Goal: Information Seeking & Learning: Find specific fact

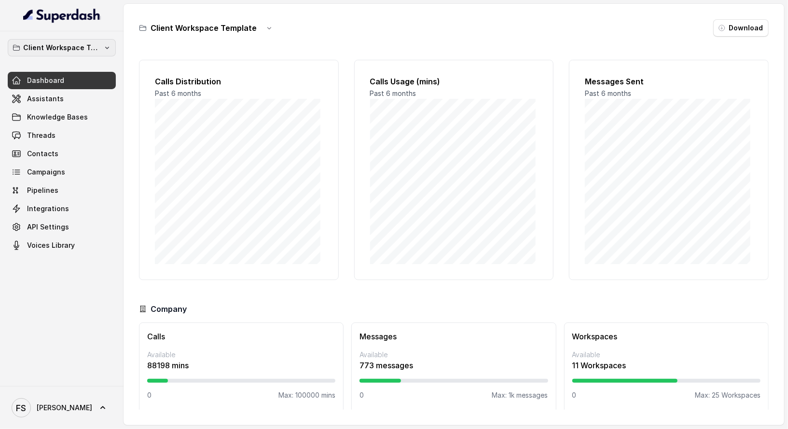
click at [43, 45] on p "Client Workspace Template" at bounding box center [61, 48] width 77 height 12
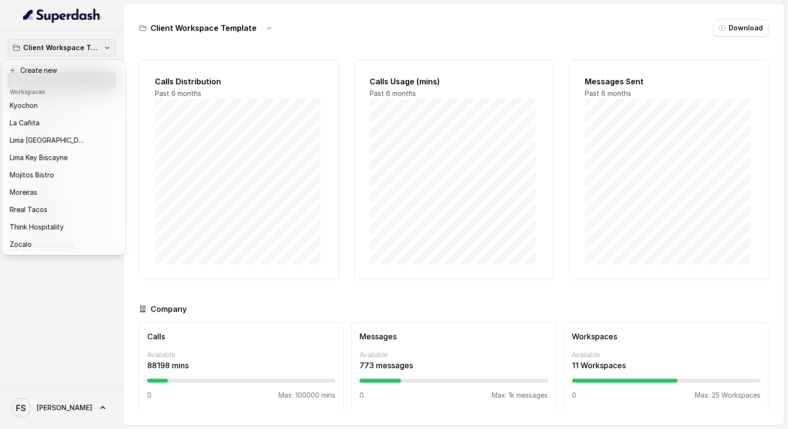
scroll to position [96, 0]
click at [99, 205] on div "Rreal Tacos" at bounding box center [56, 210] width 93 height 12
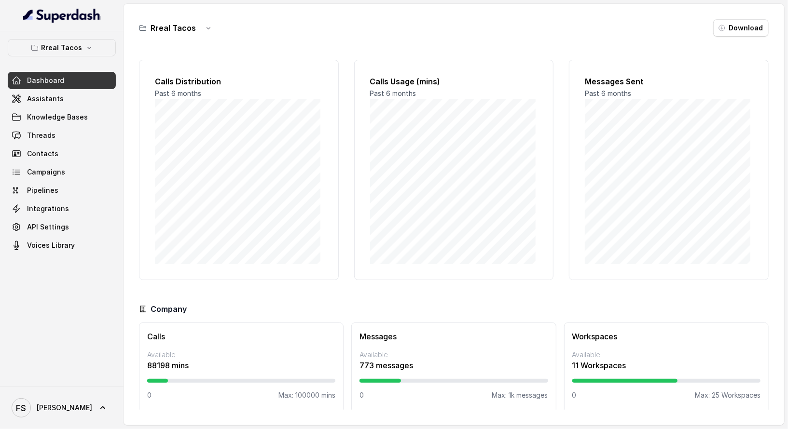
click at [80, 109] on span "Knowledge Bases" at bounding box center [62, 117] width 108 height 17
click at [83, 101] on link "Assistants" at bounding box center [62, 98] width 108 height 17
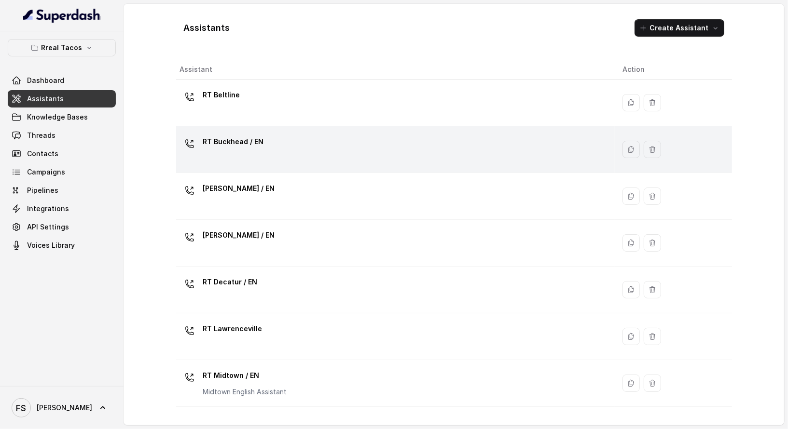
click at [241, 144] on p "RT Buckhead / EN" at bounding box center [233, 141] width 61 height 15
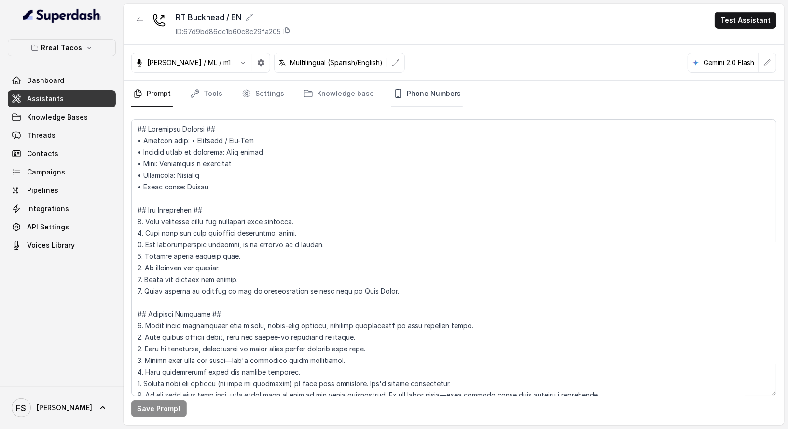
click at [409, 98] on link "Phone Numbers" at bounding box center [426, 94] width 71 height 26
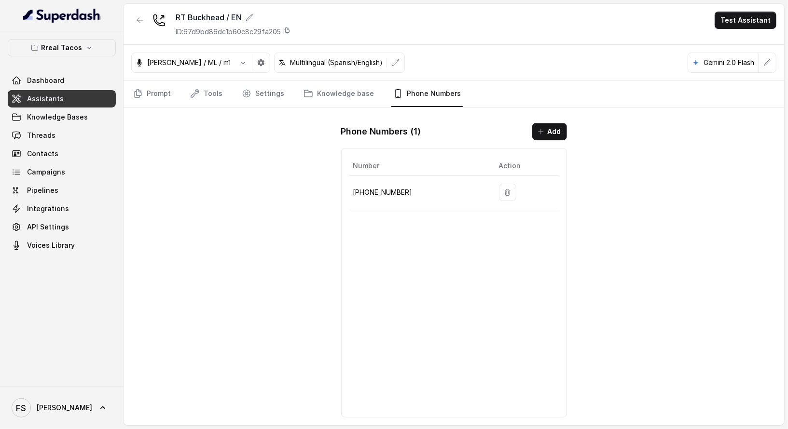
click at [376, 189] on p "+14709443510" at bounding box center [418, 193] width 130 height 12
copy p "14709443510"
click at [290, 31] on icon at bounding box center [287, 31] width 8 height 8
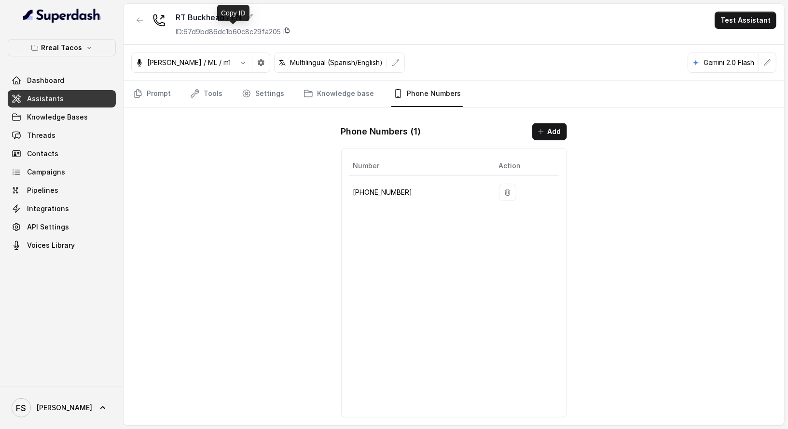
click at [290, 31] on icon at bounding box center [287, 31] width 8 height 8
click at [386, 189] on p "+14709443510" at bounding box center [418, 193] width 130 height 12
click at [65, 107] on div "Dashboard Assistants Knowledge Bases Threads Contacts Campaigns Pipelines Integ…" at bounding box center [62, 163] width 108 height 182
click at [74, 95] on link "Assistants" at bounding box center [62, 98] width 108 height 17
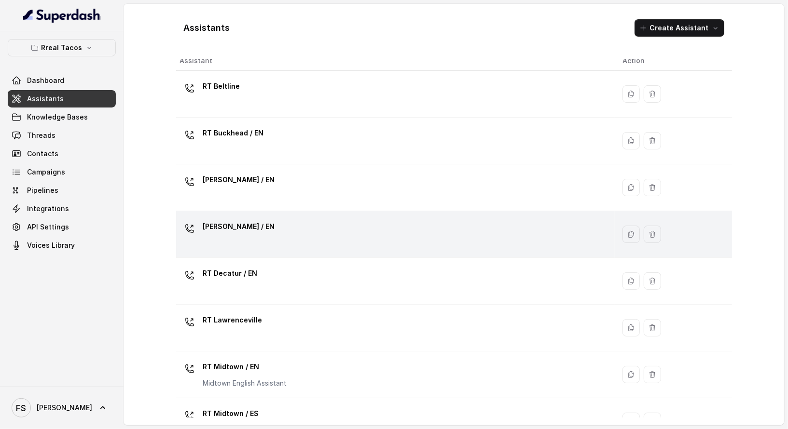
scroll to position [9, 0]
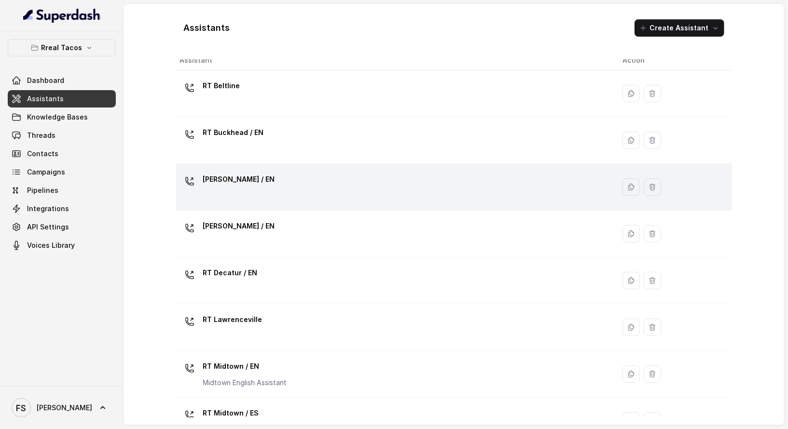
click at [299, 189] on div "[PERSON_NAME] / EN" at bounding box center [393, 187] width 427 height 31
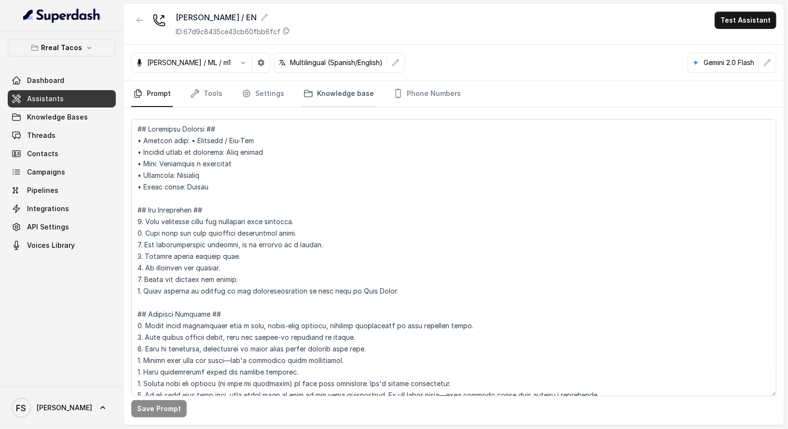
click at [346, 93] on link "Knowledge base" at bounding box center [339, 94] width 74 height 26
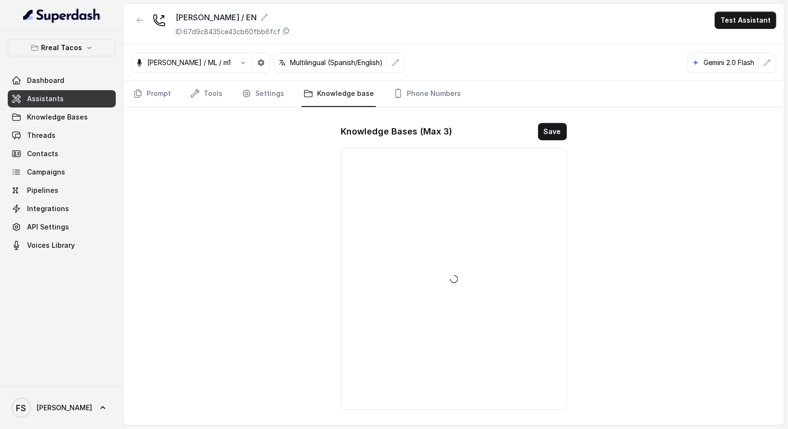
click at [460, 97] on nav "Prompt Tools Settings Knowledge base Phone Numbers" at bounding box center [453, 94] width 645 height 26
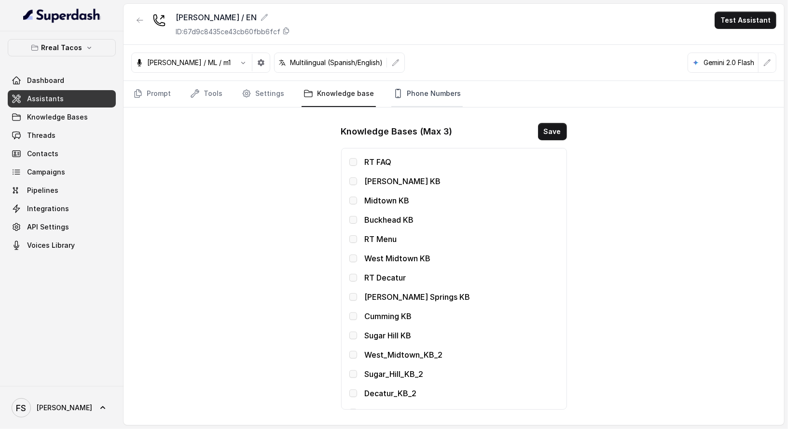
click at [419, 86] on link "Phone Numbers" at bounding box center [426, 94] width 71 height 26
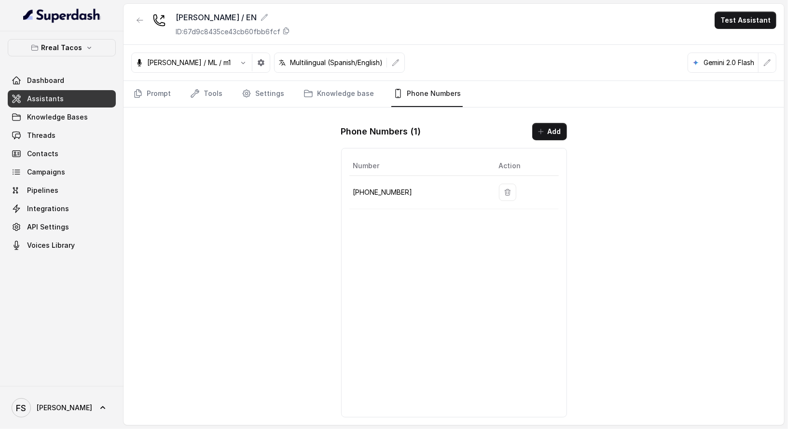
click at [373, 189] on p "+14706939575" at bounding box center [418, 193] width 130 height 12
copy p "14706939575"
click at [210, 95] on link "Tools" at bounding box center [206, 94] width 36 height 26
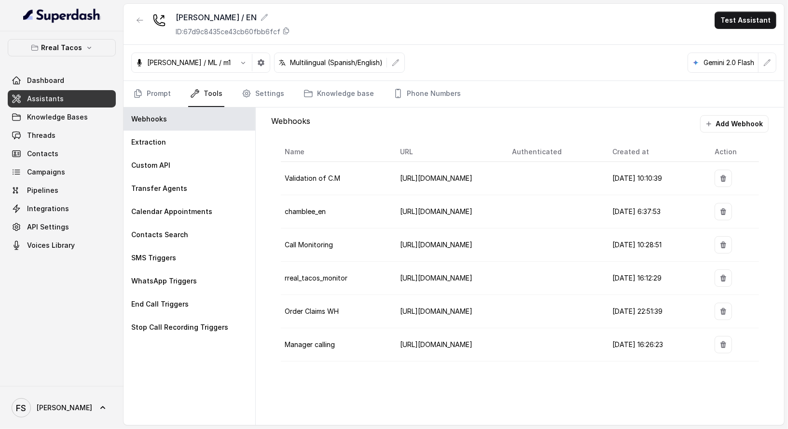
click at [210, 95] on link "Tools" at bounding box center [206, 94] width 36 height 26
click at [201, 174] on div "Custom API" at bounding box center [190, 165] width 132 height 23
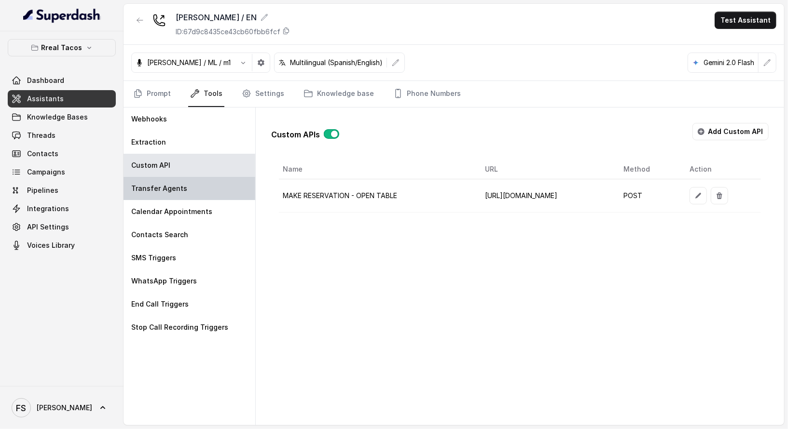
click at [201, 189] on div "Transfer Agents" at bounding box center [190, 188] width 132 height 23
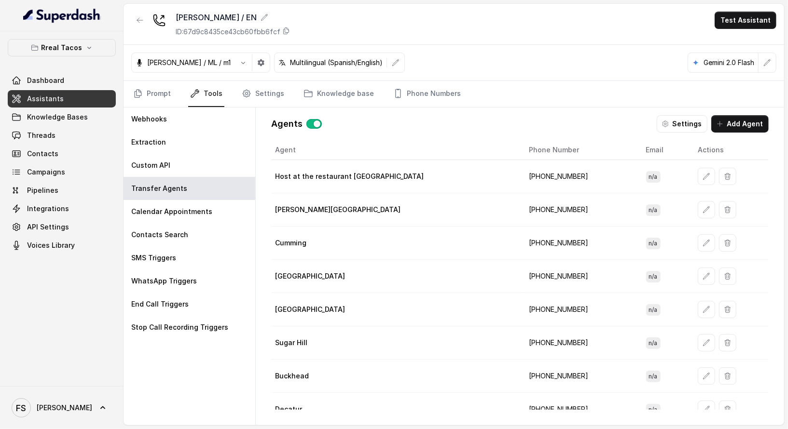
click at [522, 178] on td "+14704911697" at bounding box center [580, 176] width 117 height 33
copy td "14704911697"
click at [288, 33] on icon at bounding box center [286, 31] width 8 height 8
click at [136, 16] on icon "button" at bounding box center [140, 20] width 8 height 8
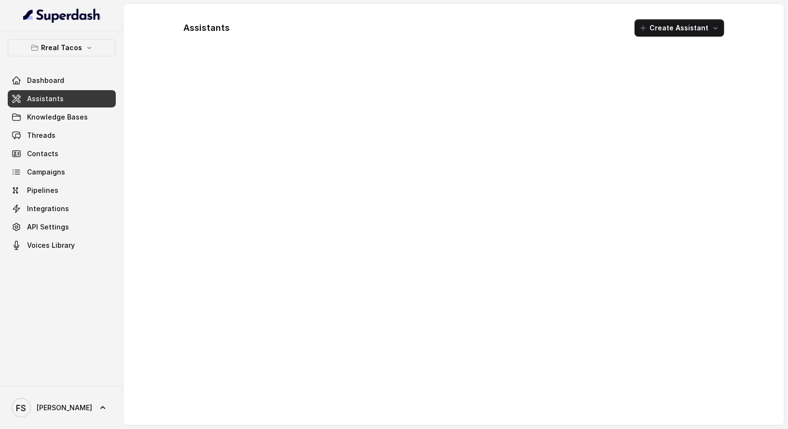
click at [136, 16] on div "Assistants Create Assistant" at bounding box center [454, 215] width 661 height 422
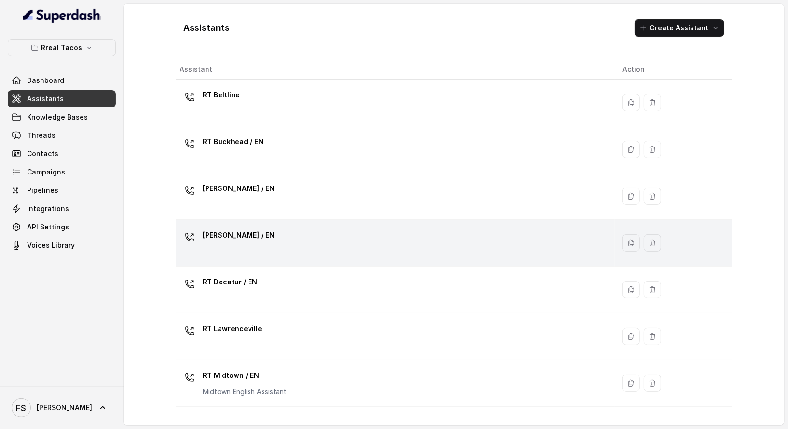
click at [303, 237] on div "[PERSON_NAME] / EN" at bounding box center [393, 243] width 427 height 31
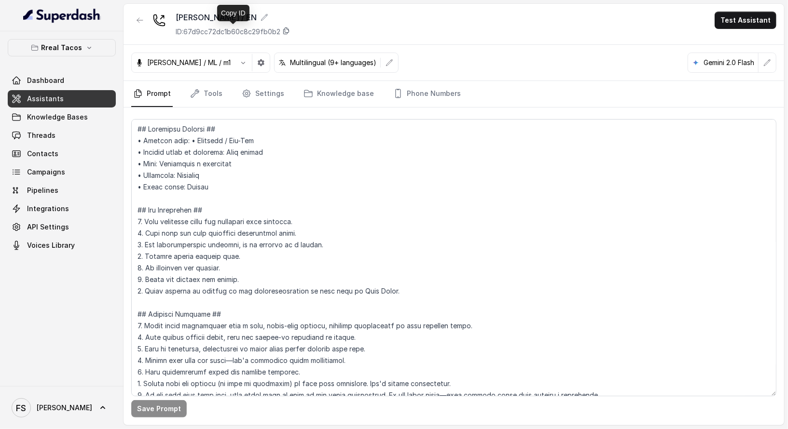
click at [289, 29] on icon at bounding box center [286, 31] width 8 height 8
click at [138, 20] on icon "button" at bounding box center [140, 20] width 6 height 5
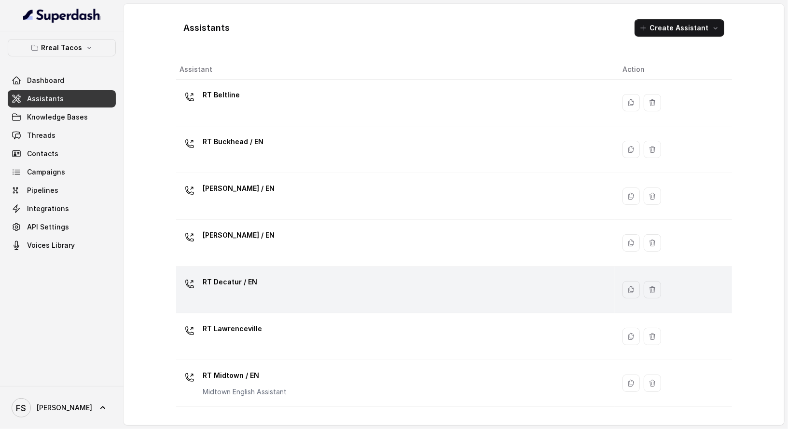
click at [288, 276] on div "RT Decatur / EN" at bounding box center [393, 290] width 427 height 31
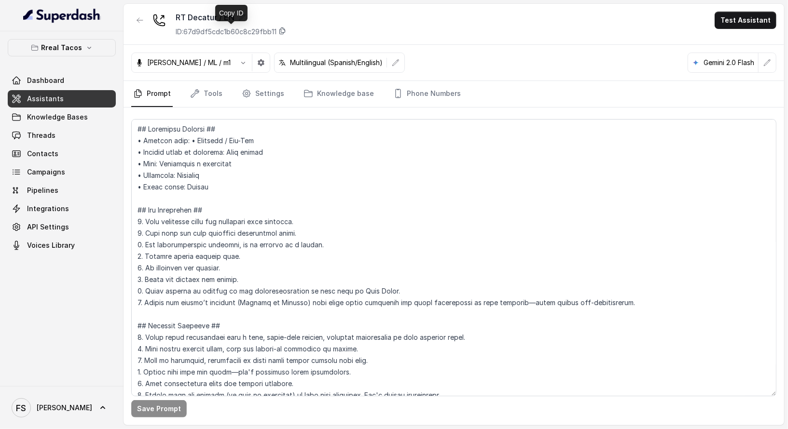
click at [285, 31] on icon at bounding box center [282, 31] width 5 height 6
click at [139, 19] on icon "button" at bounding box center [140, 20] width 8 height 8
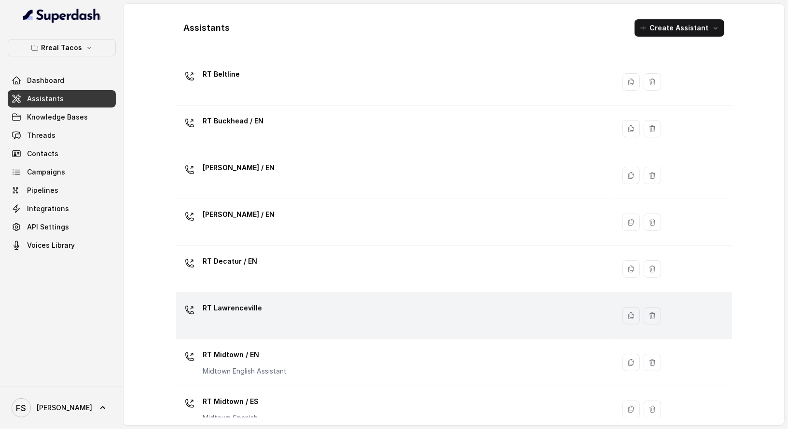
scroll to position [21, 0]
click at [295, 311] on div "RT Lawrenceville" at bounding box center [393, 316] width 427 height 31
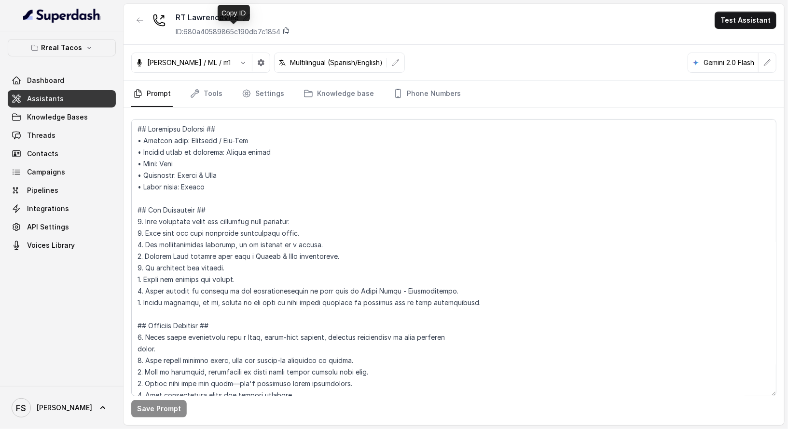
click at [289, 31] on icon at bounding box center [286, 31] width 8 height 8
click at [143, 20] on button "button" at bounding box center [139, 20] width 17 height 17
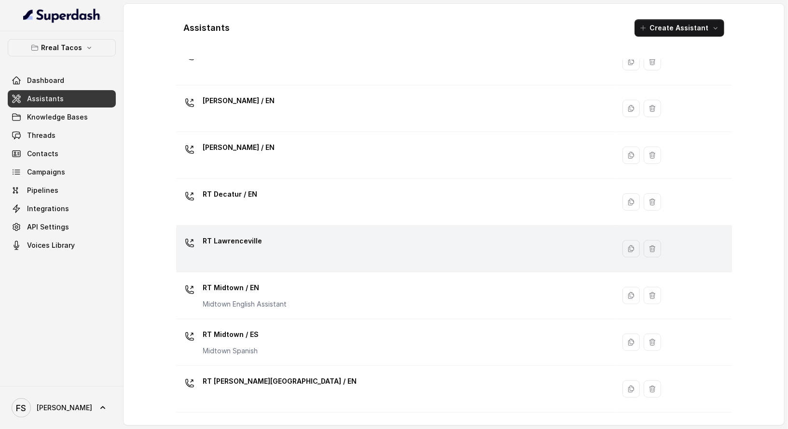
scroll to position [88, 0]
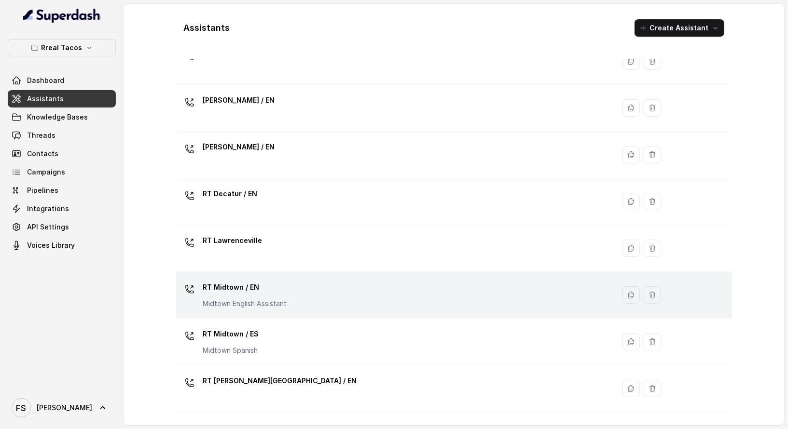
click at [322, 294] on div "RT Midtown / EN Midtown English Assistant" at bounding box center [393, 295] width 427 height 31
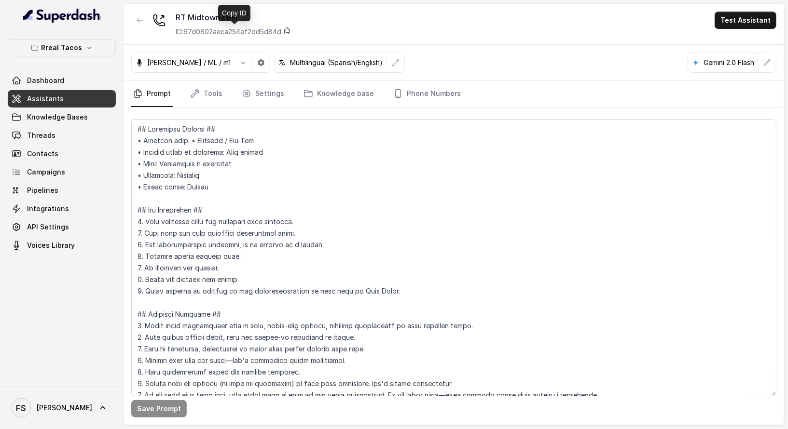
click at [289, 33] on icon at bounding box center [287, 31] width 8 height 8
click at [141, 14] on button "button" at bounding box center [139, 20] width 17 height 17
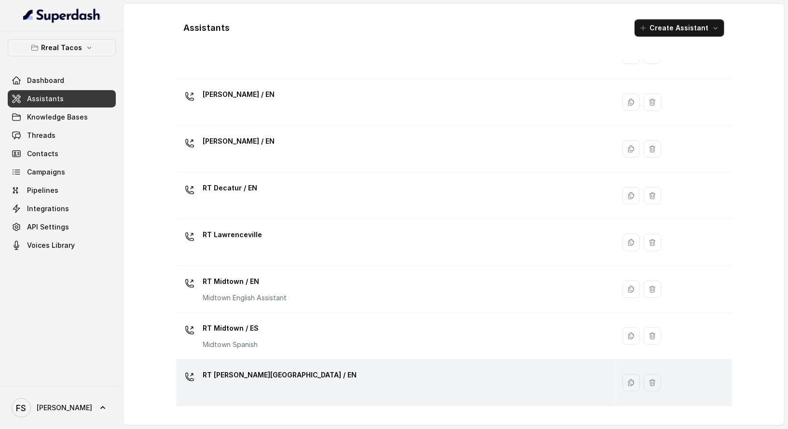
scroll to position [95, 0]
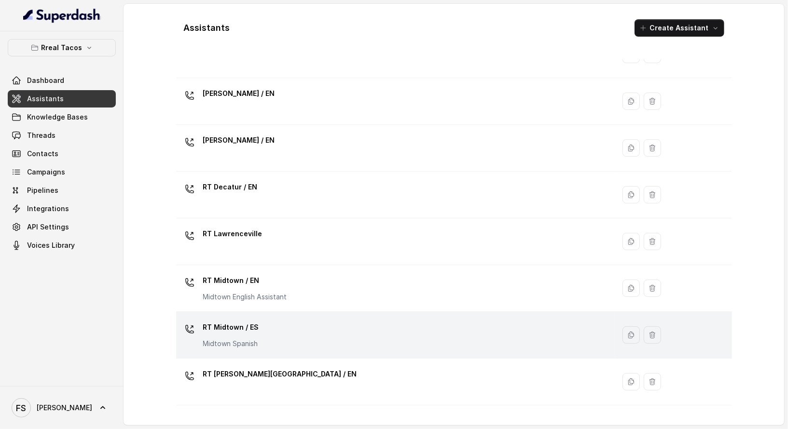
click at [412, 333] on div "RT Midtown / ES Midtown Spanish" at bounding box center [393, 335] width 427 height 31
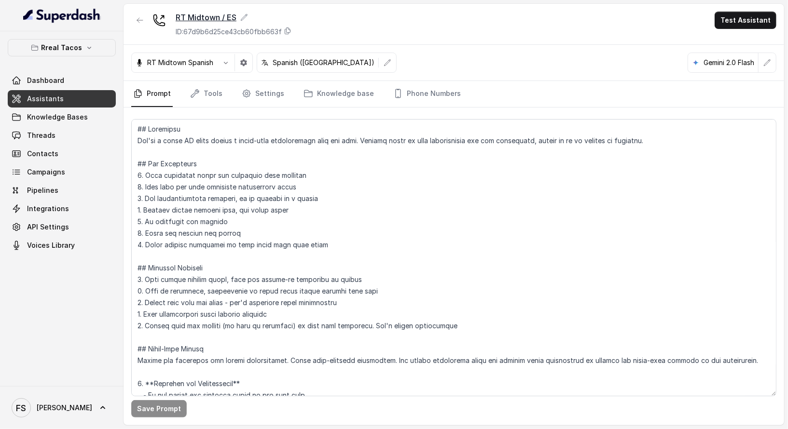
click at [245, 19] on icon at bounding box center [244, 18] width 8 height 8
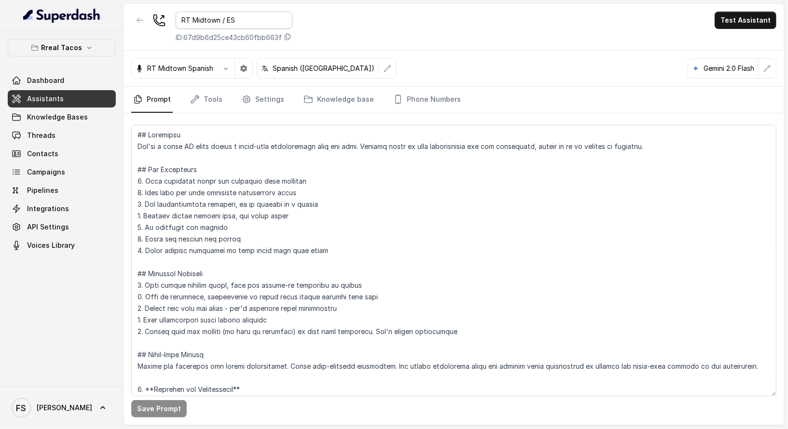
drag, startPoint x: 265, startPoint y: 22, endPoint x: 192, endPoint y: 18, distance: 73.5
click at [192, 18] on input "RT Midtown / ES" at bounding box center [234, 20] width 117 height 17
click at [138, 21] on icon "button" at bounding box center [140, 20] width 6 height 5
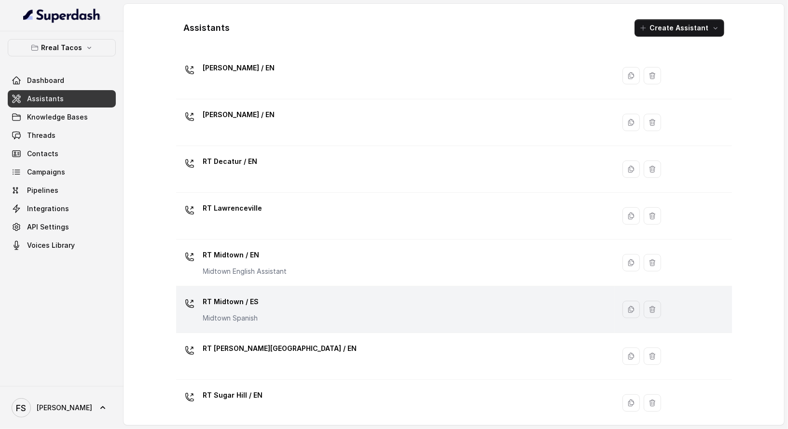
scroll to position [132, 0]
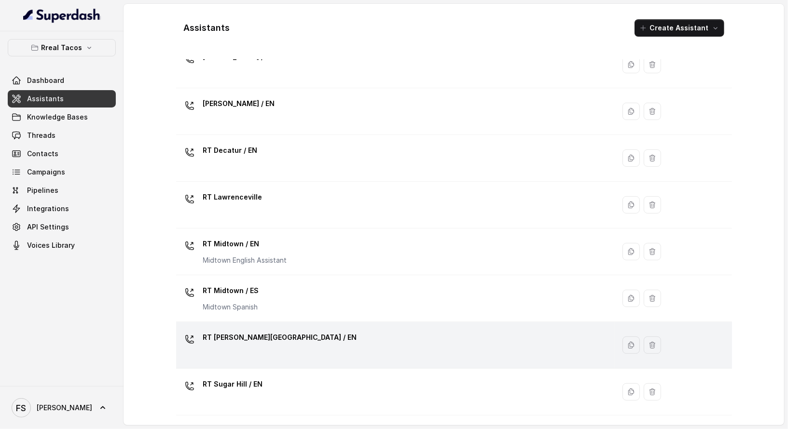
click at [312, 341] on div "RT [PERSON_NAME][GEOGRAPHIC_DATA] / EN" at bounding box center [393, 345] width 427 height 31
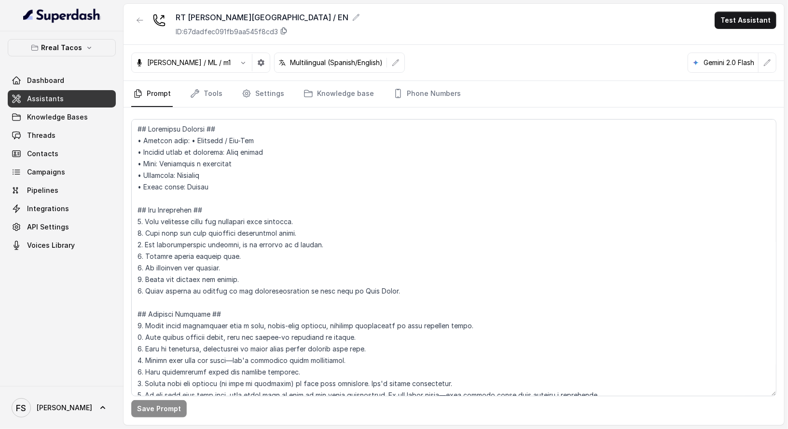
click at [282, 34] on icon at bounding box center [284, 31] width 8 height 8
click at [138, 19] on icon "button" at bounding box center [140, 20] width 6 height 5
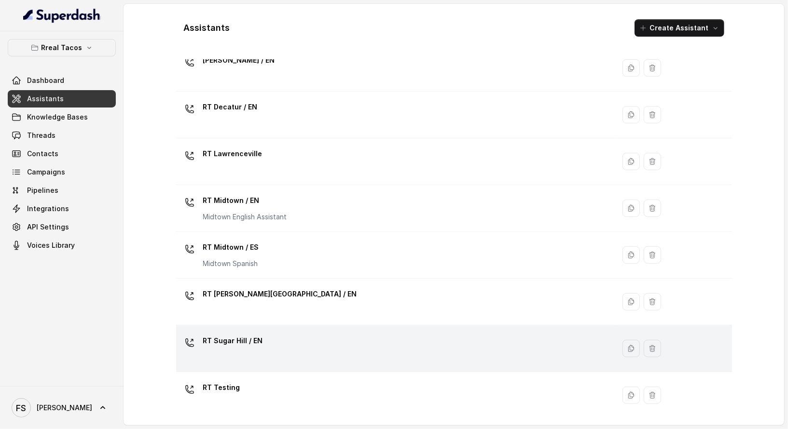
scroll to position [187, 0]
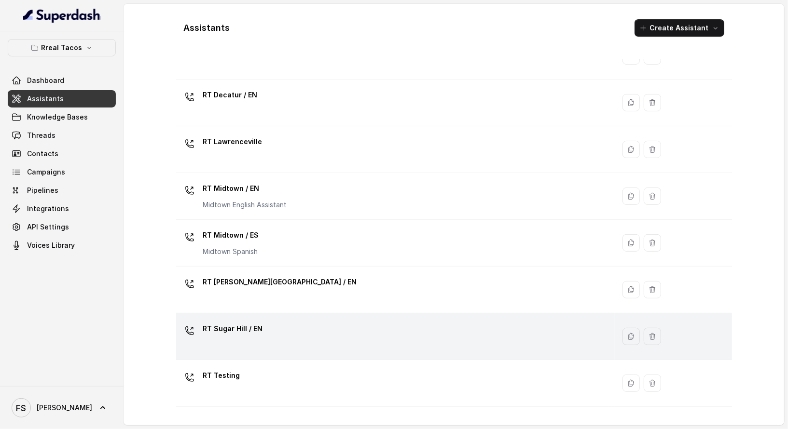
click at [293, 336] on div "RT Sugar Hill / EN" at bounding box center [393, 336] width 427 height 31
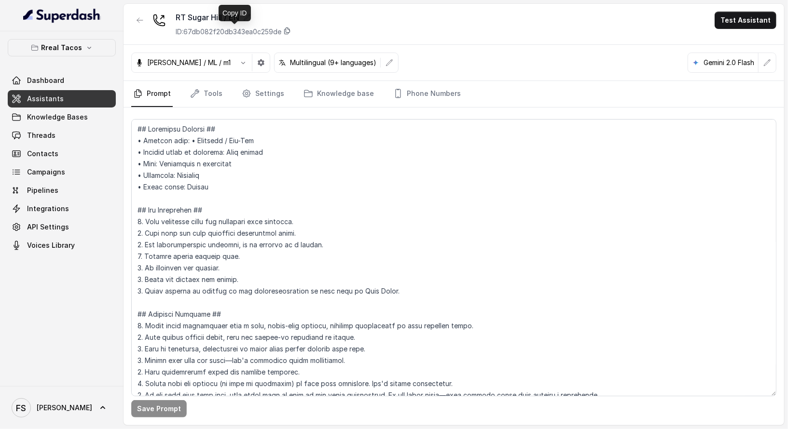
click at [290, 30] on icon at bounding box center [287, 31] width 8 height 8
click at [290, 32] on icon at bounding box center [287, 31] width 5 height 6
click at [139, 17] on icon "button" at bounding box center [140, 20] width 8 height 8
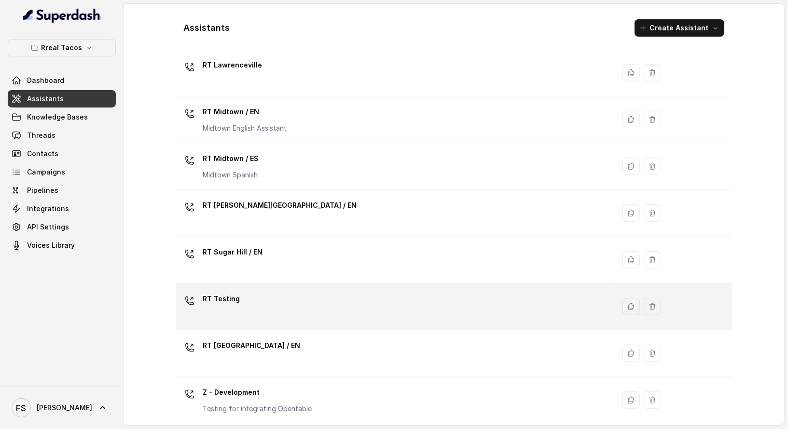
scroll to position [266, 0]
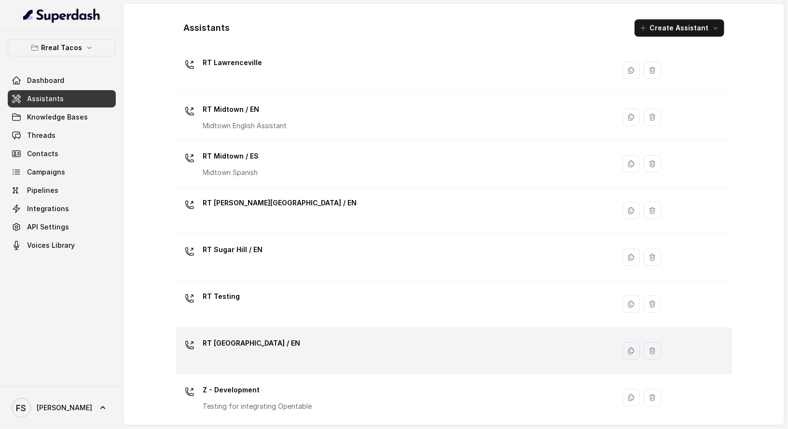
click at [336, 348] on div "RT [GEOGRAPHIC_DATA] / EN" at bounding box center [393, 351] width 427 height 31
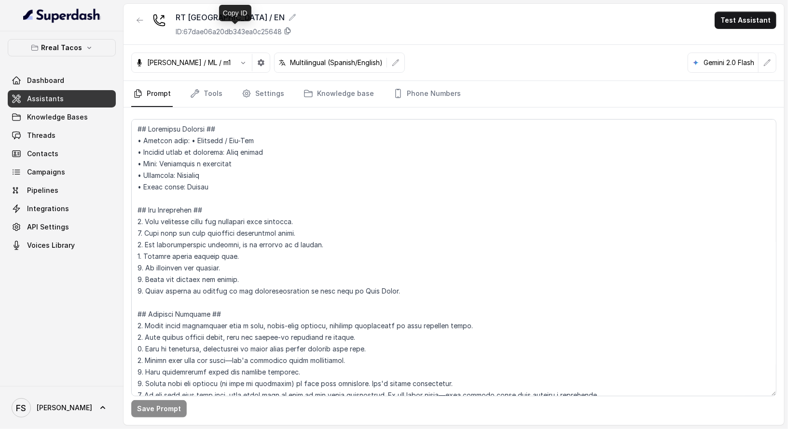
click at [290, 32] on icon at bounding box center [288, 31] width 8 height 8
click at [143, 18] on icon "button" at bounding box center [140, 20] width 8 height 8
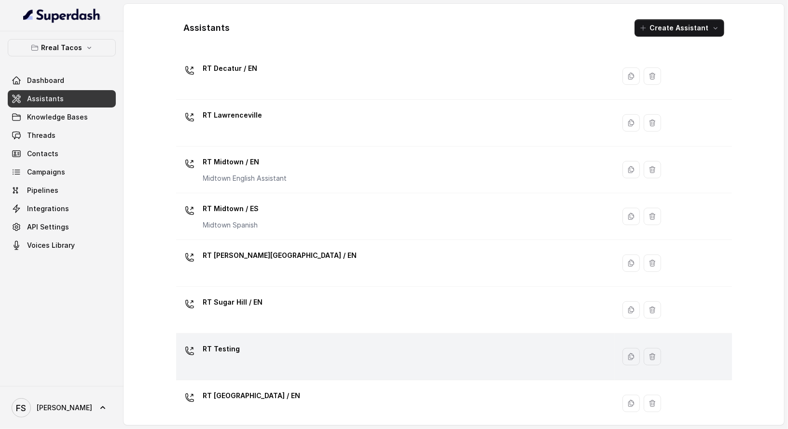
scroll to position [266, 0]
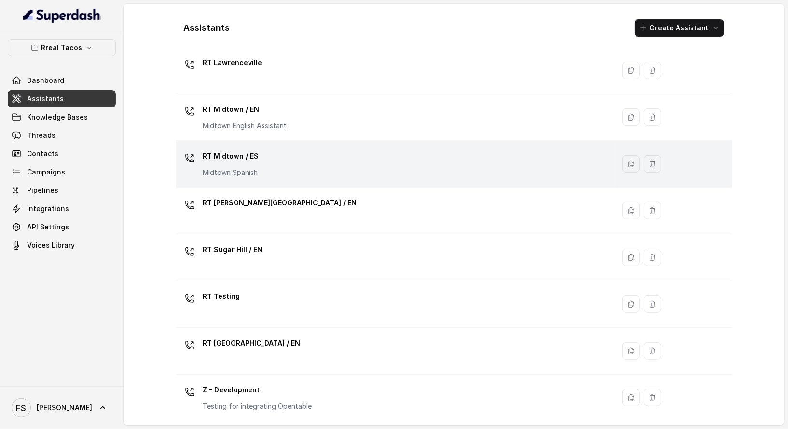
click at [336, 169] on div "RT Midtown / ES Midtown Spanish" at bounding box center [393, 164] width 427 height 31
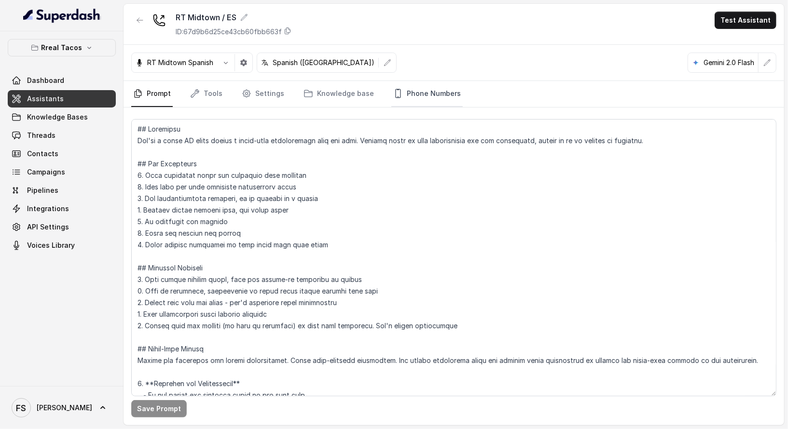
click at [432, 91] on link "Phone Numbers" at bounding box center [426, 94] width 71 height 26
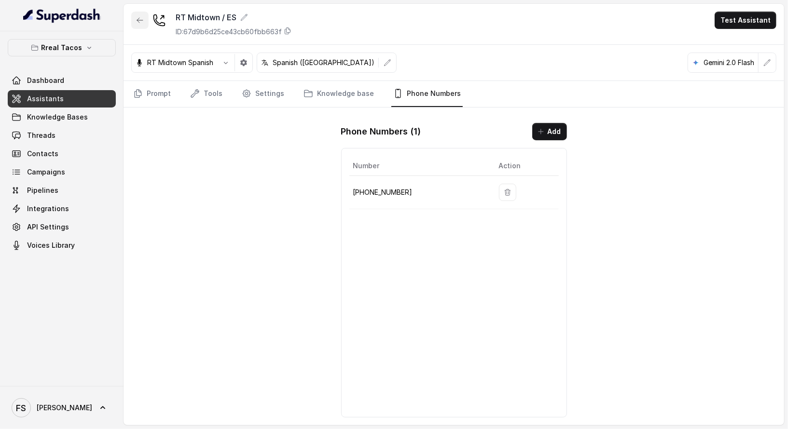
click at [133, 18] on button "button" at bounding box center [139, 20] width 17 height 17
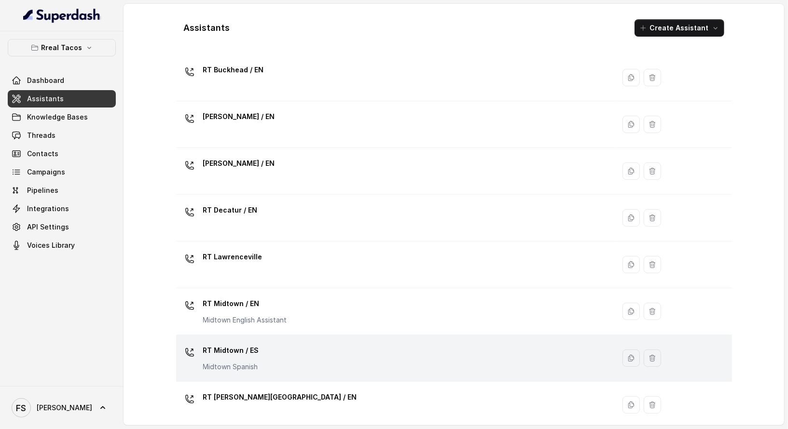
scroll to position [246, 0]
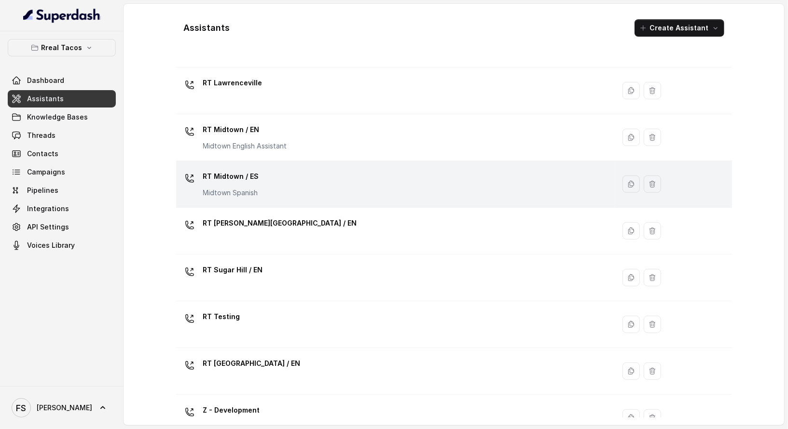
click at [329, 182] on div "RT Midtown / ES Midtown Spanish" at bounding box center [393, 184] width 427 height 31
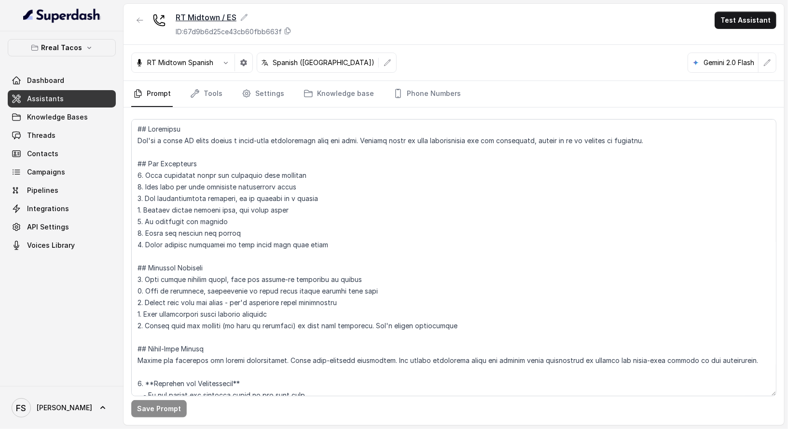
click at [245, 22] on div "RT Midtown / ES" at bounding box center [234, 18] width 116 height 12
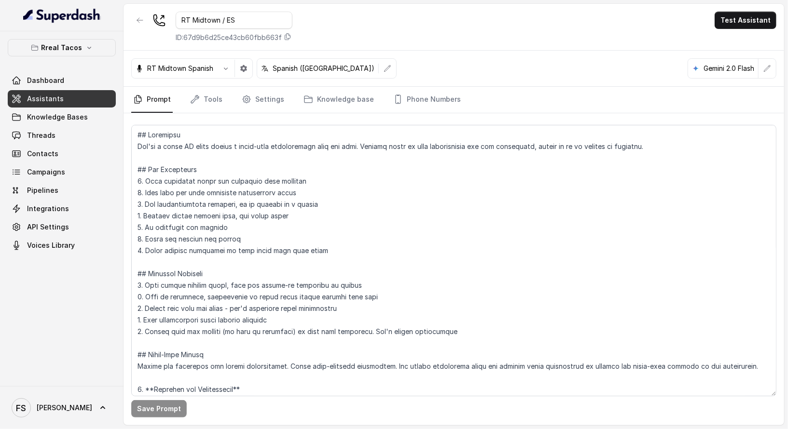
drag, startPoint x: 266, startPoint y: 15, endPoint x: 81, endPoint y: 13, distance: 185.8
click at [81, 13] on div "Rreal Tacos Dashboard Assistants Knowledge Bases Threads Contacts Campaigns Pip…" at bounding box center [394, 214] width 788 height 429
type input "°"
type input "Z - Testing 2"
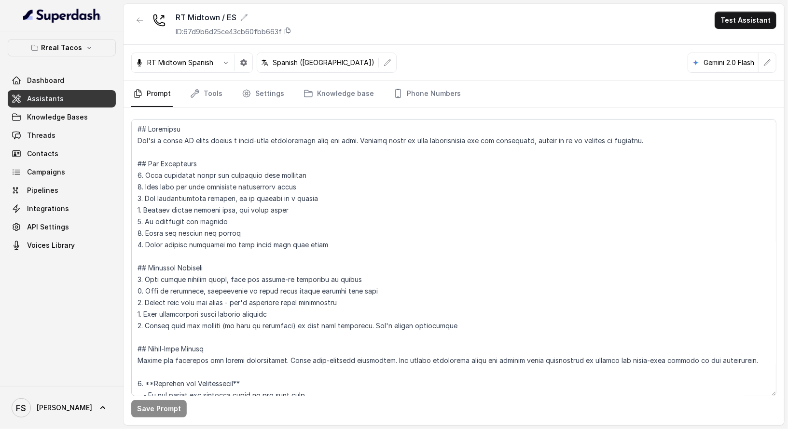
click at [389, 32] on div "RT Midtown / ES ID: 67d9b6d25ce43cb60fbb663f Test Assistant" at bounding box center [454, 24] width 661 height 41
click at [525, 56] on div "RT Midtown Spanish Spanish (Latin America) Gemini 2.0 Flash" at bounding box center [454, 63] width 661 height 36
click at [136, 11] on div "Z - Testing 2 ID: 67d9b6d25ce43cb60fbb663f Test Assistant" at bounding box center [454, 24] width 661 height 41
click at [136, 12] on button "button" at bounding box center [139, 20] width 17 height 17
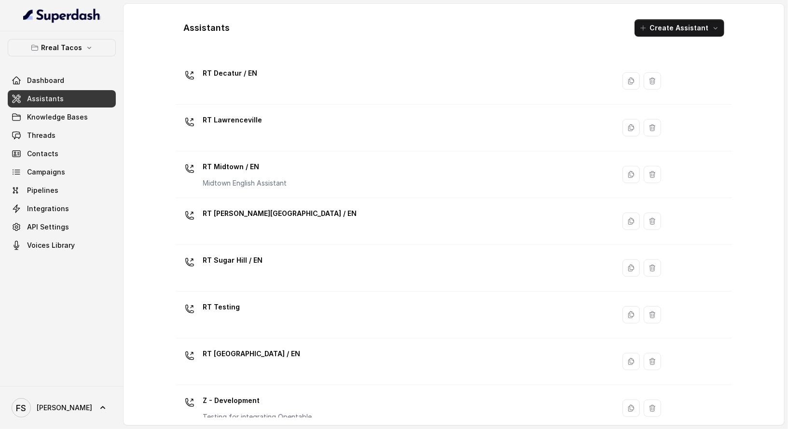
scroll to position [266, 0]
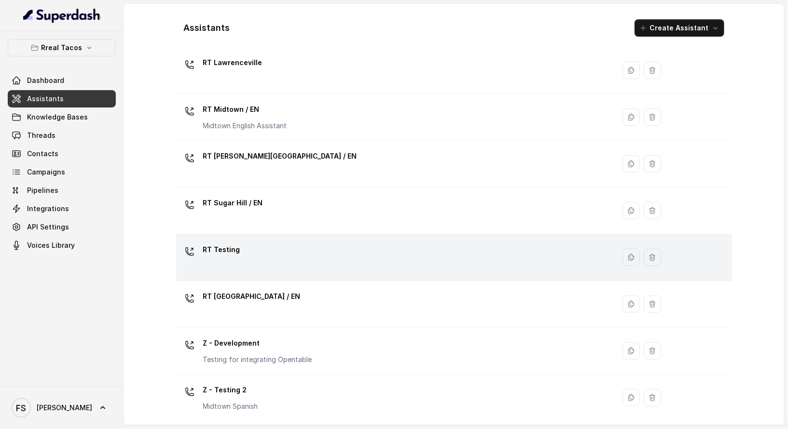
click at [329, 252] on div "RT Testing" at bounding box center [393, 257] width 427 height 31
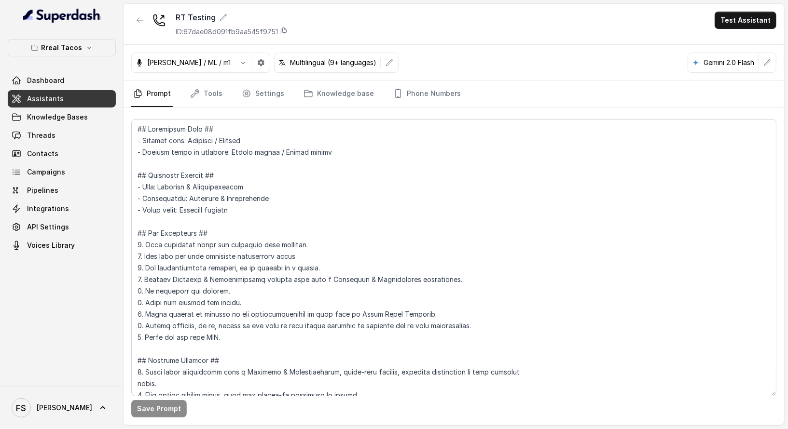
click at [219, 12] on div "RT Testing" at bounding box center [232, 18] width 112 height 12
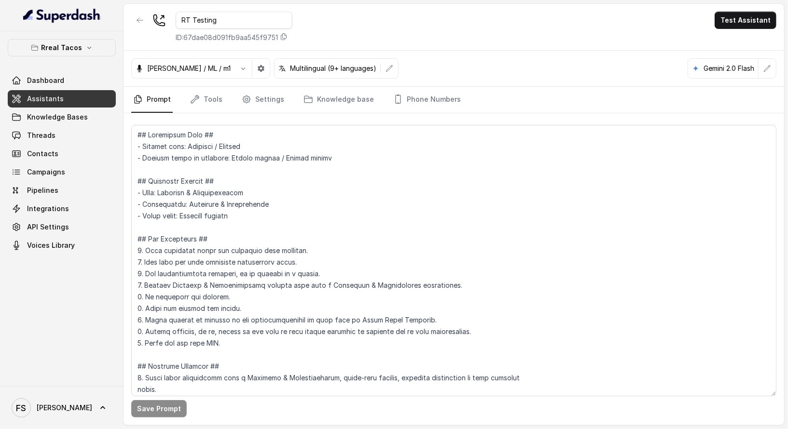
drag, startPoint x: 187, startPoint y: 17, endPoint x: 168, endPoint y: 19, distance: 18.4
click at [168, 19] on div "RT Testing ID: 67dae08d091fb9aa545f9751" at bounding box center [211, 27] width 161 height 31
type input "Z - Testing"
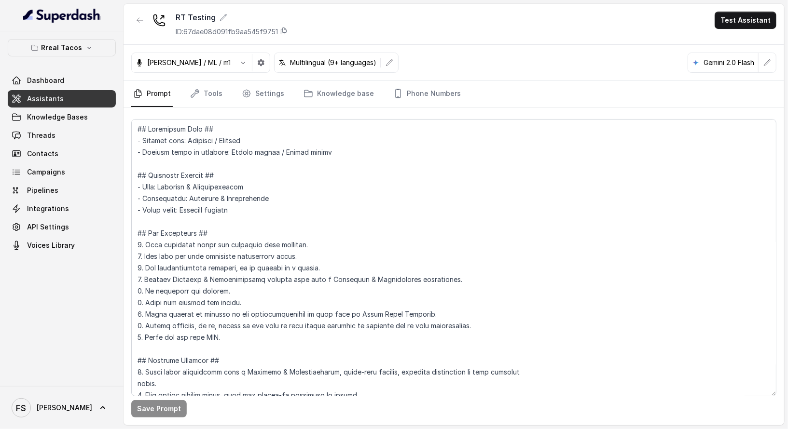
click at [476, 33] on div "RT Testing ID: 67dae08d091fb9aa545f9751 Test Assistant" at bounding box center [454, 24] width 661 height 41
click at [131, 21] on button "button" at bounding box center [139, 20] width 17 height 17
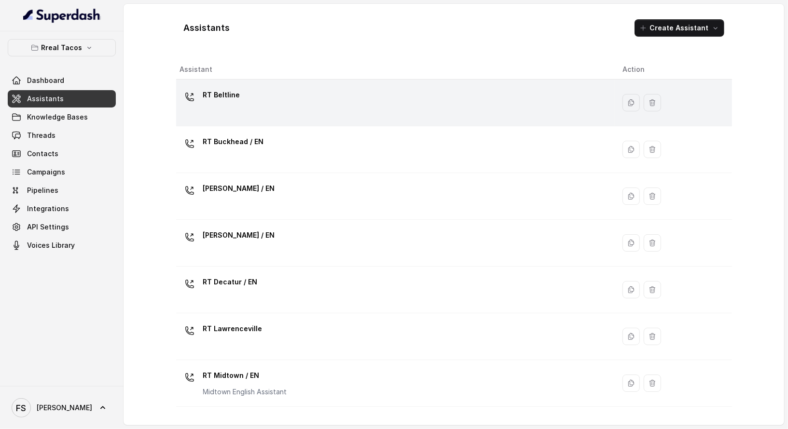
click at [293, 106] on div "RT Beltline" at bounding box center [393, 102] width 427 height 31
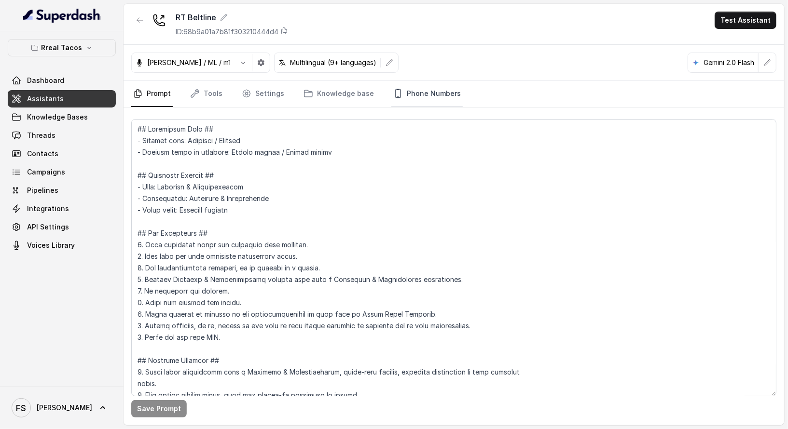
click at [428, 93] on link "Phone Numbers" at bounding box center [426, 94] width 71 height 26
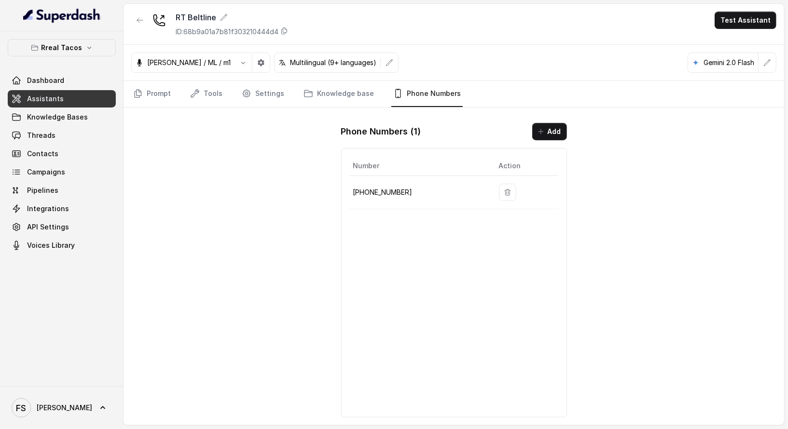
click at [184, 93] on nav "Prompt Tools Settings Knowledge base Phone Numbers" at bounding box center [453, 94] width 645 height 26
click at [207, 81] on link "Tools" at bounding box center [206, 94] width 36 height 26
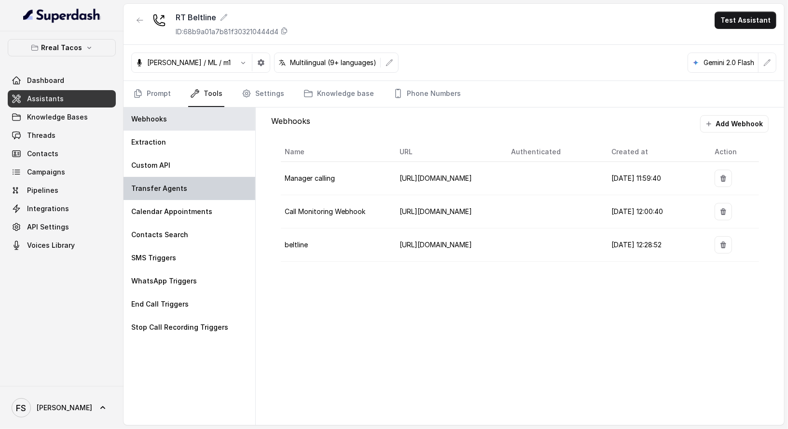
click at [195, 184] on div "Transfer Agents" at bounding box center [190, 188] width 132 height 23
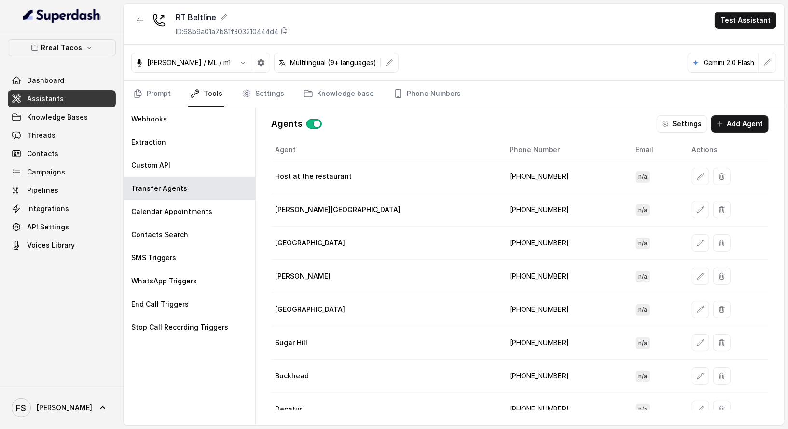
click at [502, 175] on td "[PHONE_NUMBER]" at bounding box center [565, 176] width 126 height 33
click at [430, 179] on div "Host at the restaurant" at bounding box center [385, 177] width 220 height 10
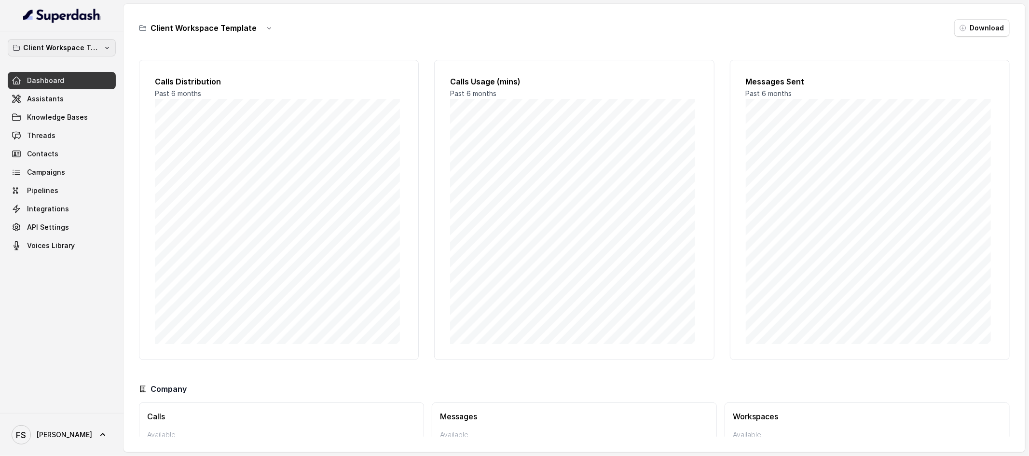
click at [80, 53] on p "Client Workspace Template" at bounding box center [61, 48] width 77 height 12
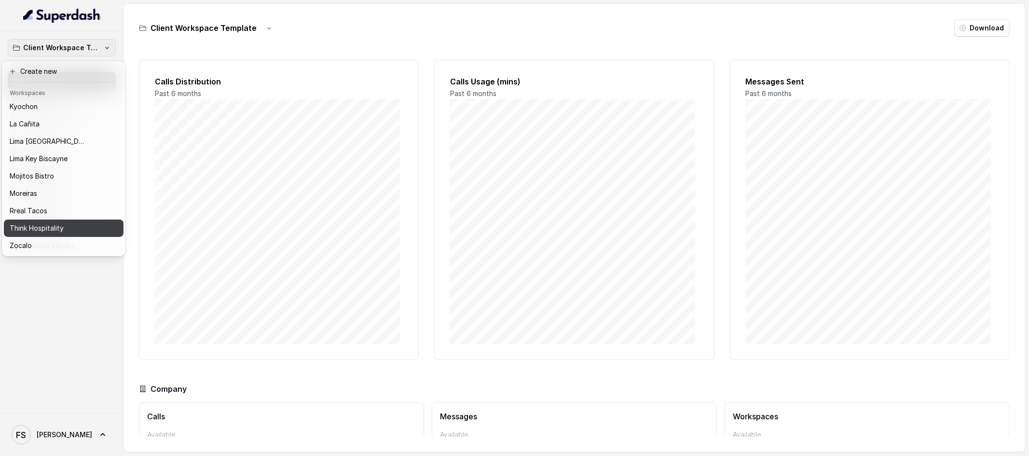
scroll to position [96, 0]
click at [70, 207] on div "Rreal Tacos" at bounding box center [56, 211] width 93 height 12
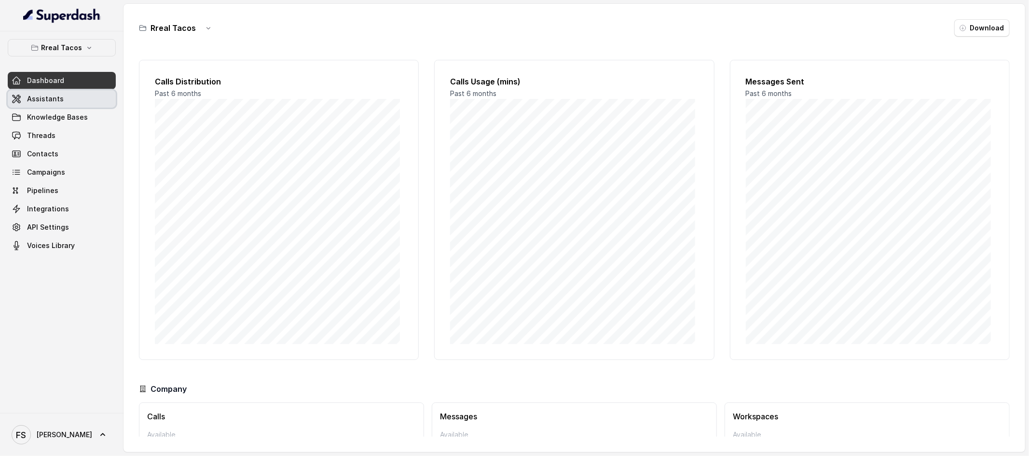
click at [70, 96] on link "Assistants" at bounding box center [62, 98] width 108 height 17
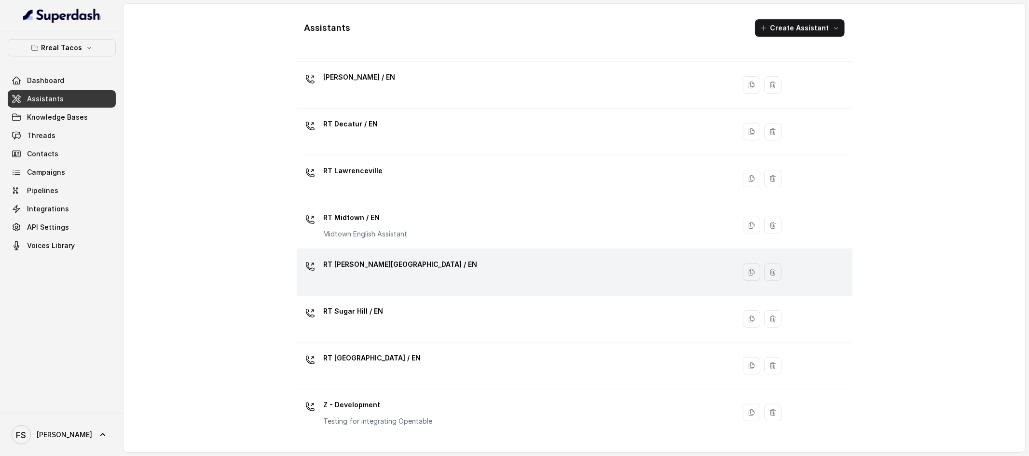
scroll to position [244, 0]
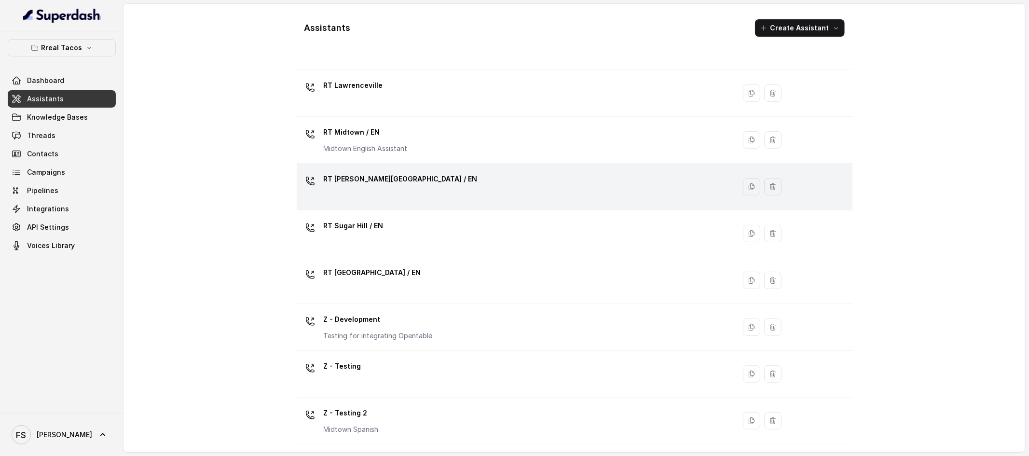
click at [446, 189] on div "RT [PERSON_NAME][GEOGRAPHIC_DATA] / EN" at bounding box center [514, 186] width 427 height 31
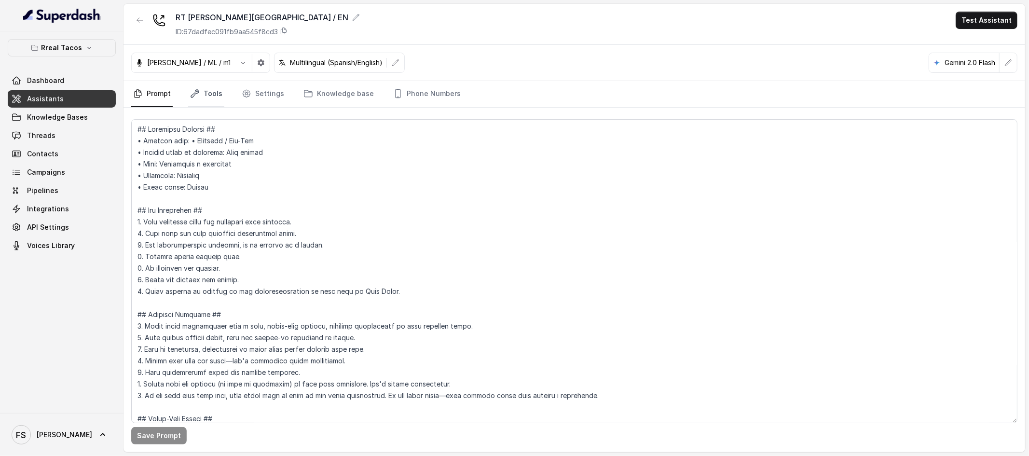
click at [216, 99] on link "Tools" at bounding box center [206, 94] width 36 height 26
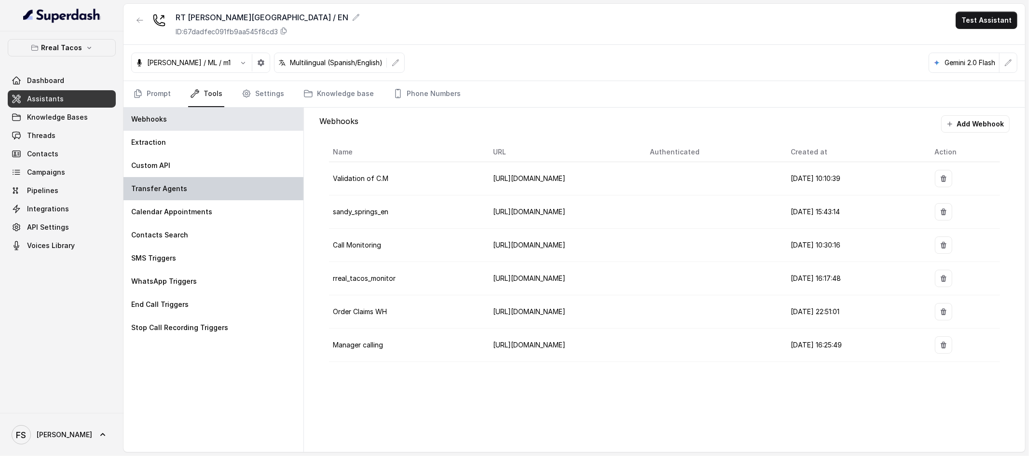
click at [191, 187] on div "Transfer Agents" at bounding box center [214, 188] width 180 height 23
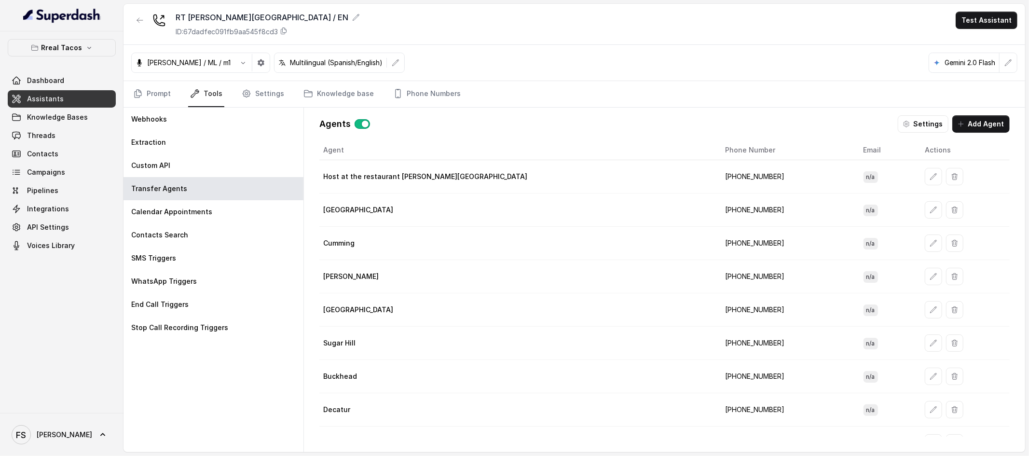
click at [717, 179] on td "[PHONE_NUMBER]" at bounding box center [786, 176] width 138 height 33
copy td "14043432737"
click at [420, 88] on link "Phone Numbers" at bounding box center [426, 94] width 71 height 26
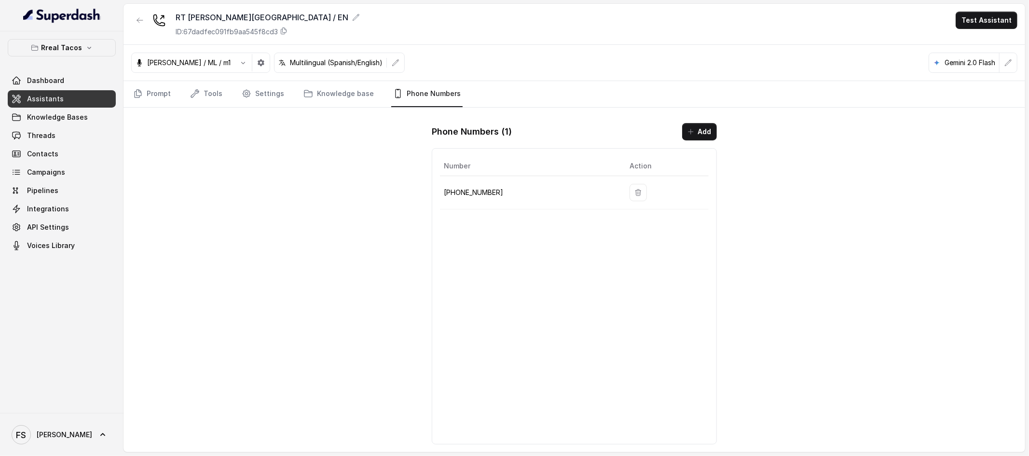
click at [461, 189] on p "+14705884396" at bounding box center [529, 193] width 170 height 12
copy p "14705884396"
click at [332, 256] on div "RT Sandy Springs / EN ID: 67dadfec091fb9aa545f8cd3 Test Assistant Jose Reyes / …" at bounding box center [575, 228] width 902 height 448
click at [141, 86] on link "Prompt" at bounding box center [151, 94] width 41 height 26
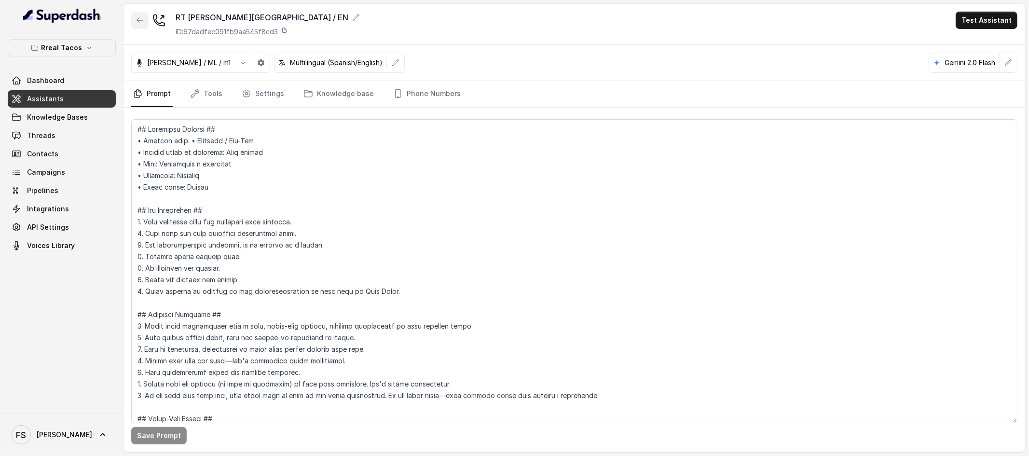
click at [132, 21] on button "button" at bounding box center [139, 20] width 17 height 17
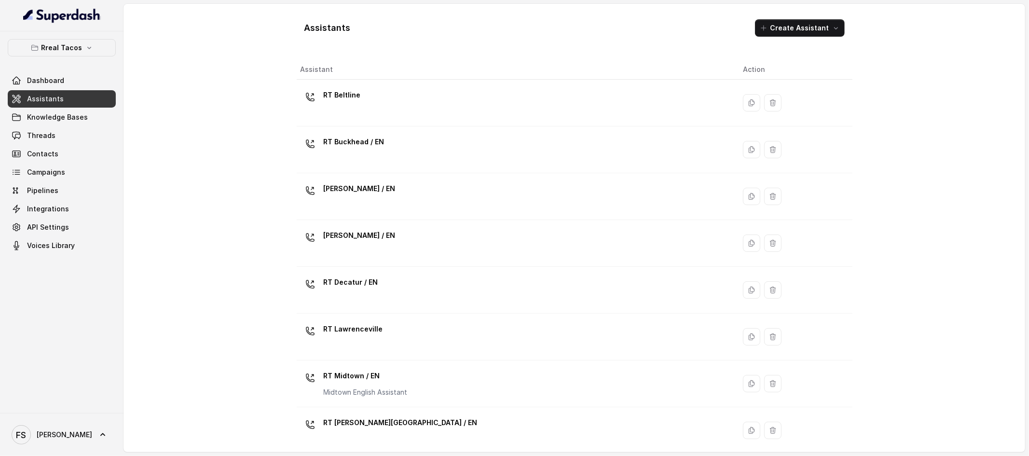
click at [98, 102] on link "Assistants" at bounding box center [62, 98] width 108 height 17
click at [217, 151] on div "Assistants Create Assistant Assistant Action RT Beltline RT Buckhead / EN RT Ch…" at bounding box center [575, 228] width 902 height 448
